Goal: Task Accomplishment & Management: Manage account settings

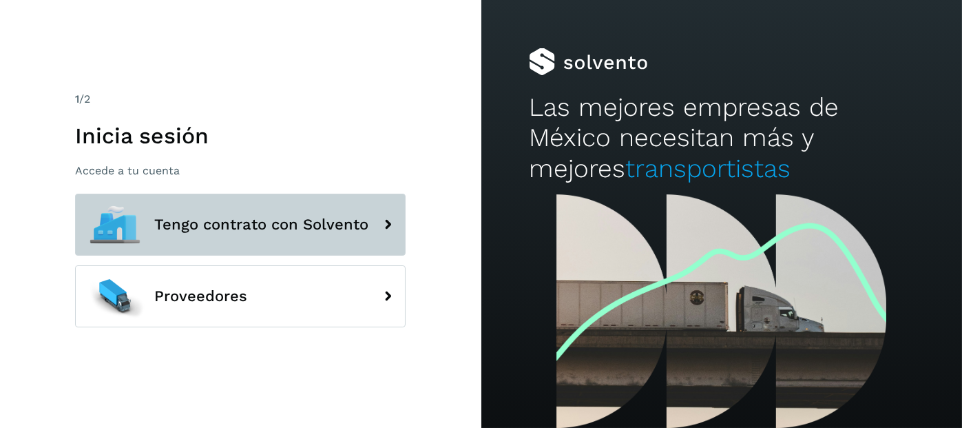
click at [304, 216] on span "Tengo contrato con Solvento" at bounding box center [261, 224] width 214 height 17
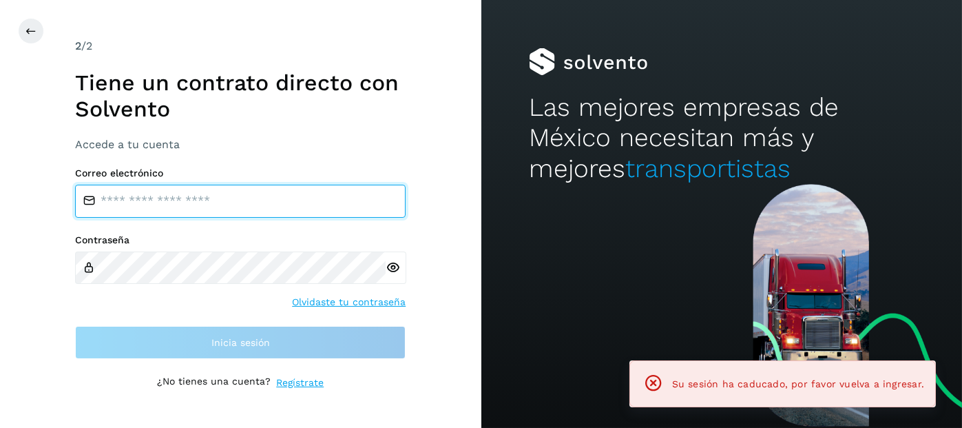
click at [255, 202] on input "email" at bounding box center [240, 200] width 330 height 33
type input "**********"
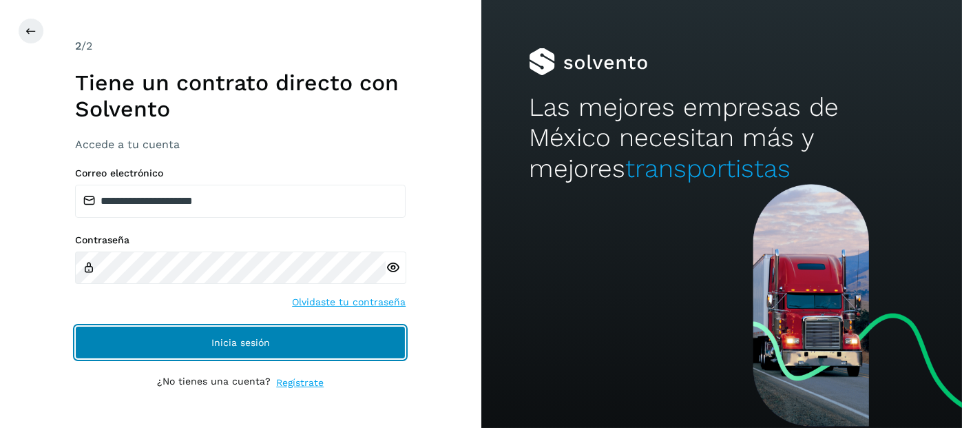
click at [215, 341] on span "Inicia sesión" at bounding box center [240, 342] width 59 height 10
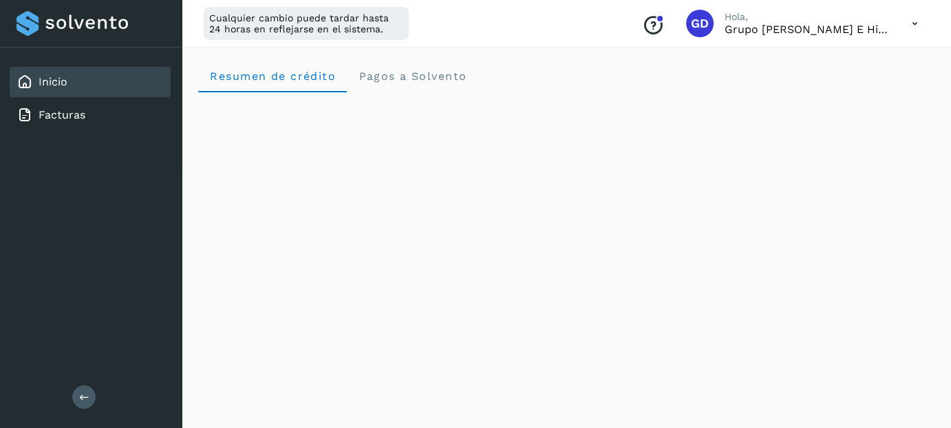
click at [80, 400] on icon at bounding box center [84, 396] width 10 height 10
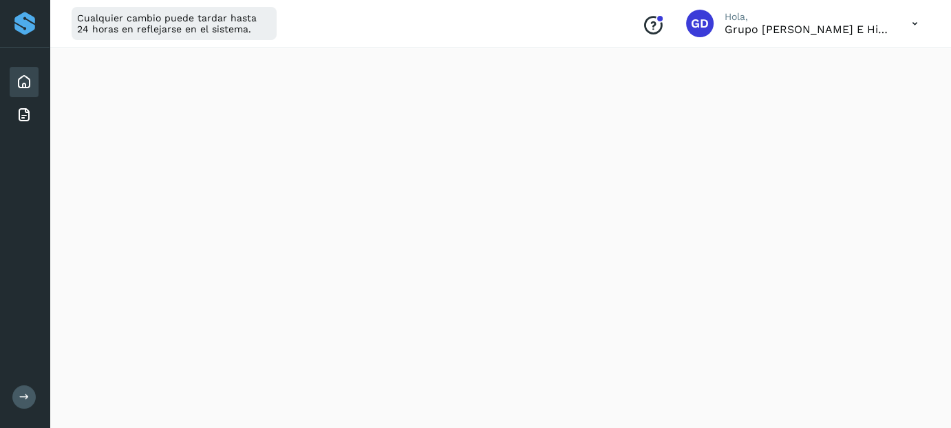
scroll to position [835, 0]
